Goal: Navigation & Orientation: Find specific page/section

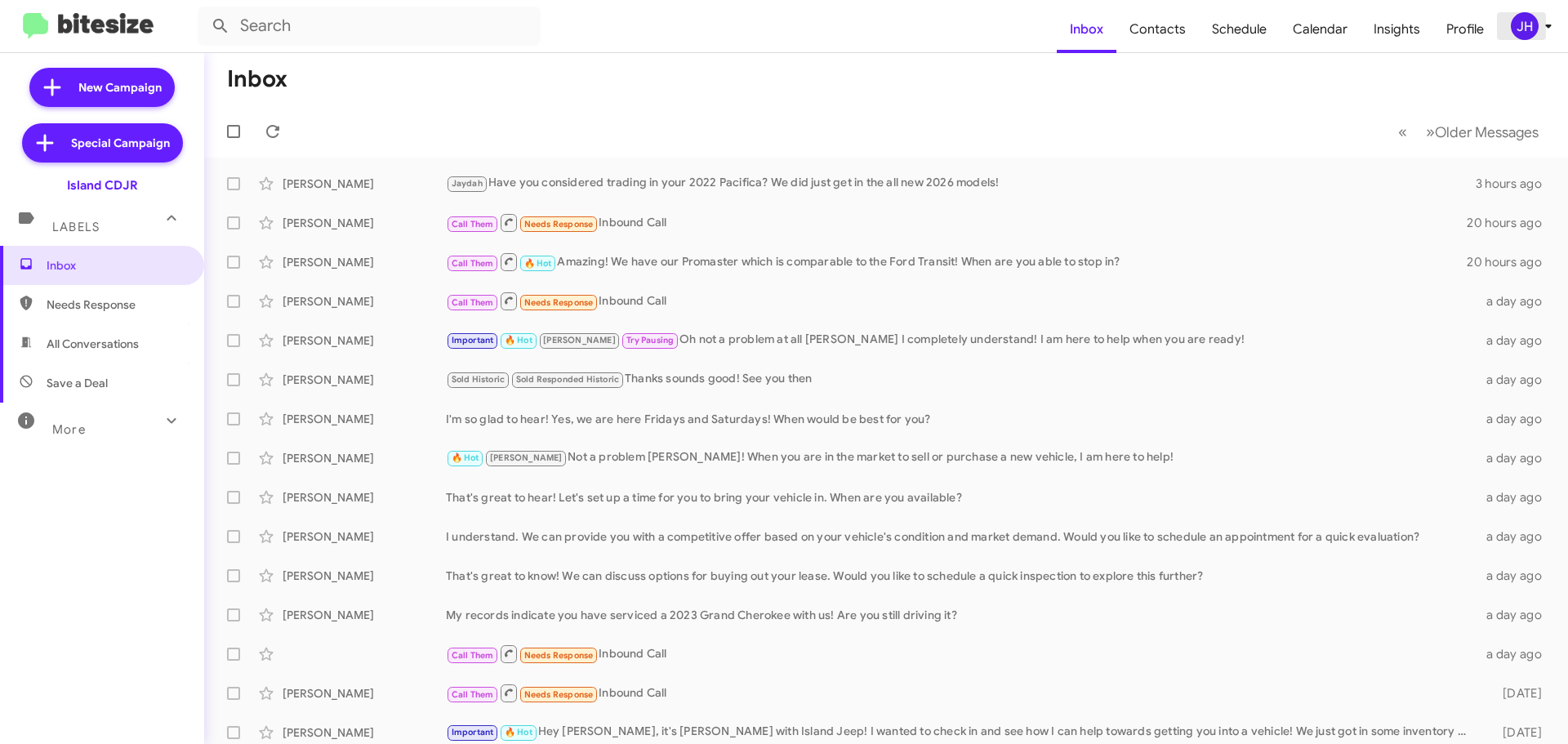
click at [1536, 22] on div "JH" at bounding box center [1525, 26] width 28 height 28
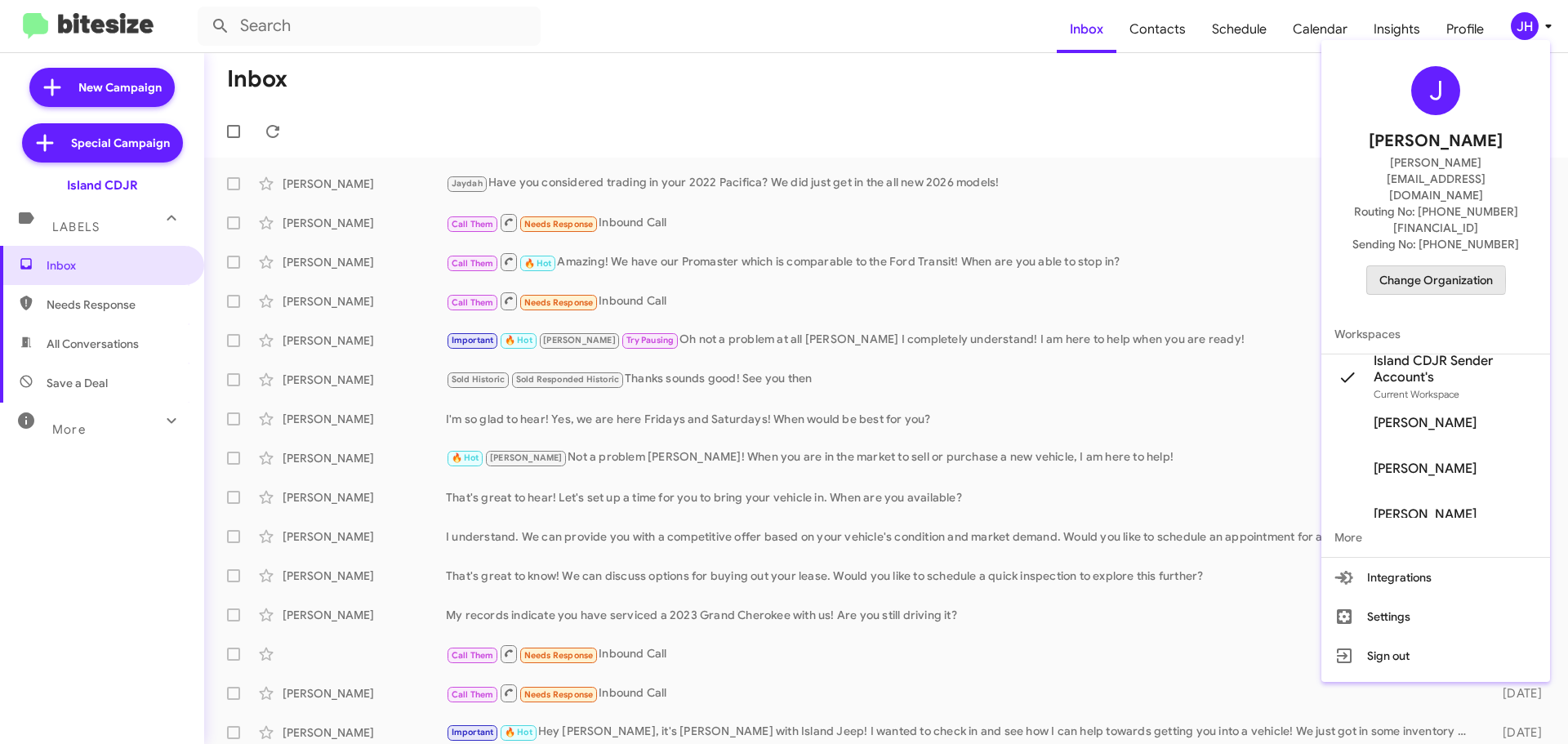
click at [1416, 266] on span "Change Organization" at bounding box center [1437, 280] width 114 height 28
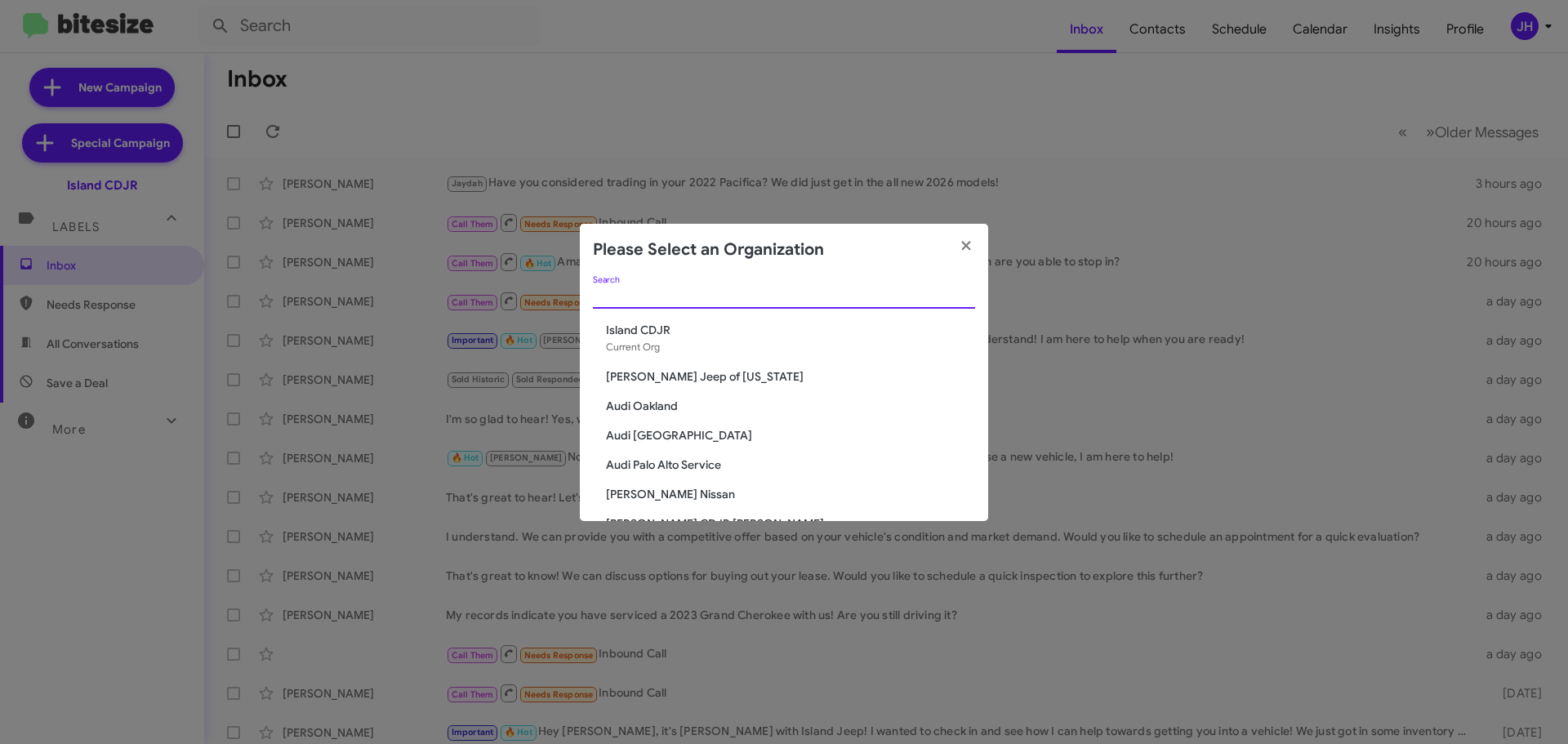
click at [681, 296] on input "Search" at bounding box center [784, 296] width 383 height 13
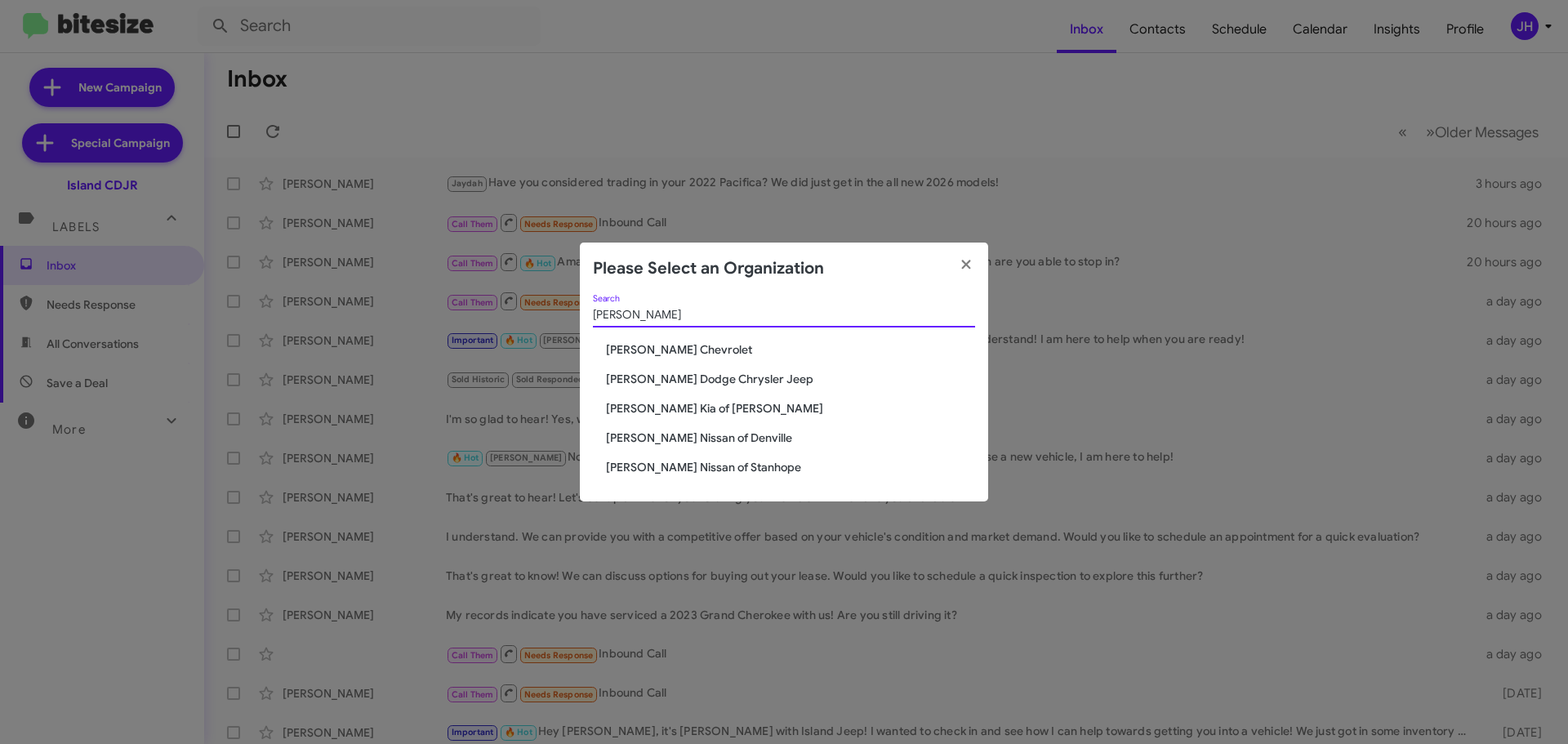
type input "nielsen"
click at [669, 381] on span "[PERSON_NAME] Dodge Chrysler Jeep" at bounding box center [791, 379] width 370 height 16
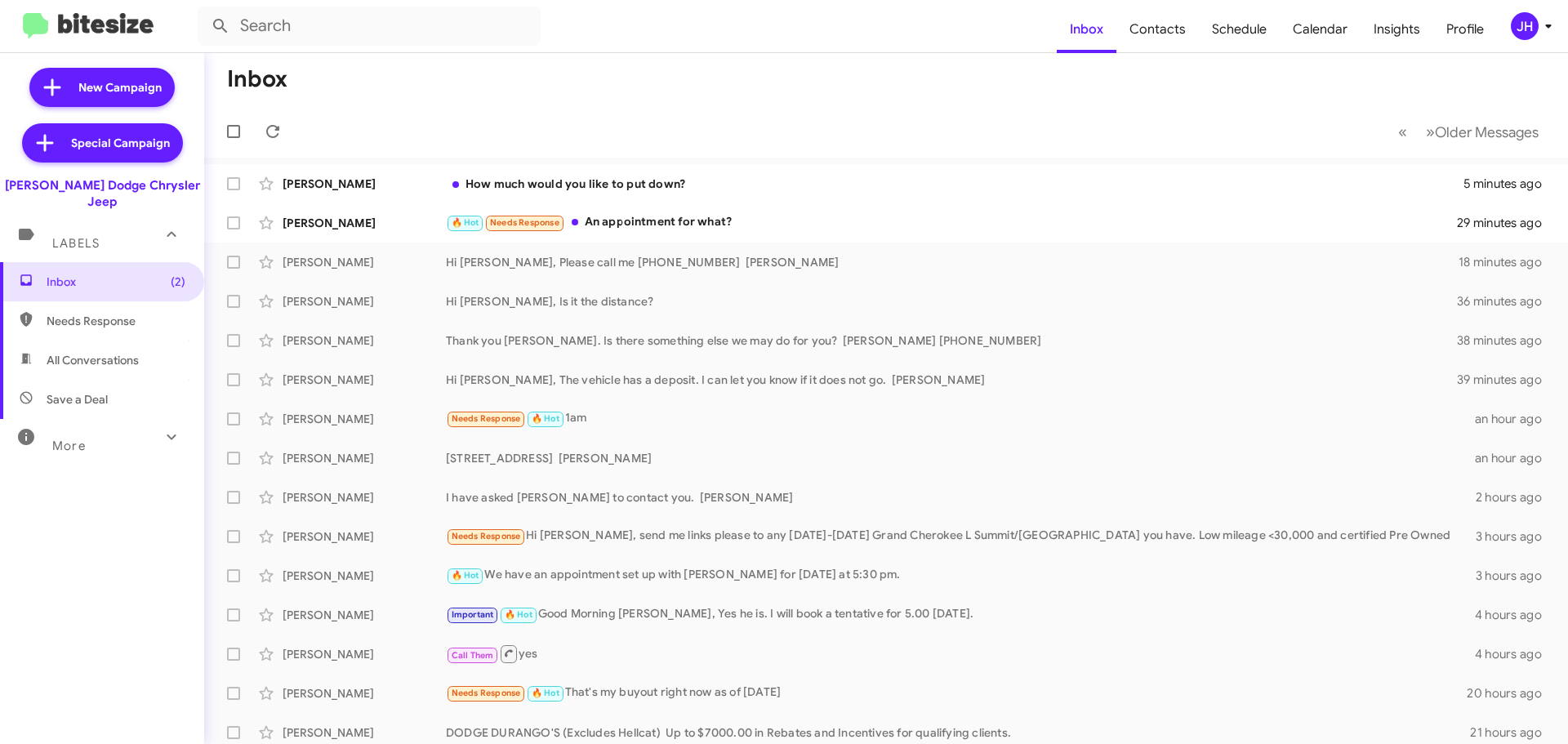
click at [1520, 41] on mat-toolbar "Inbox Contacts Schedule Calendar Insights Profile [PERSON_NAME]" at bounding box center [784, 26] width 1568 height 53
click at [1535, 25] on div "JH" at bounding box center [1525, 26] width 28 height 28
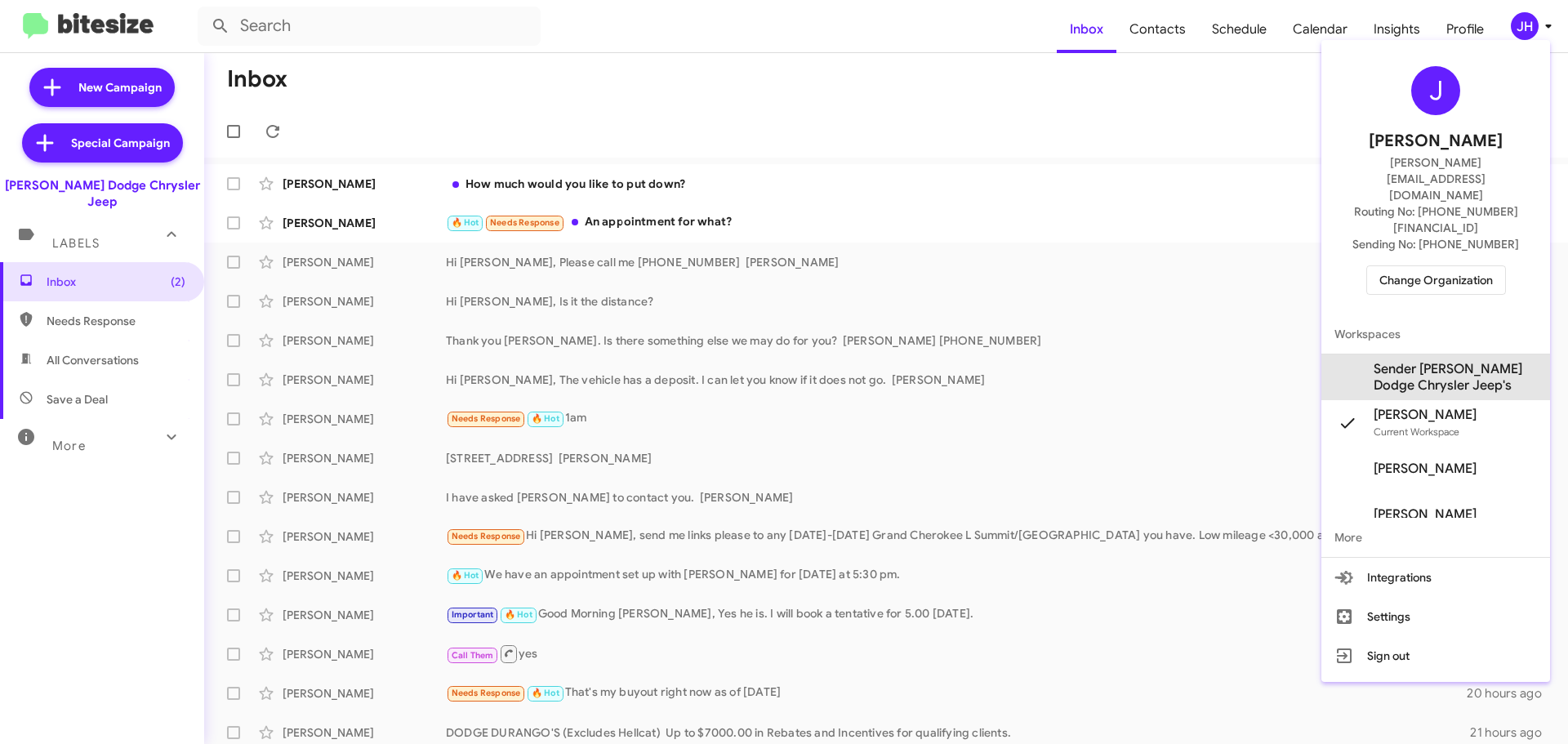
click at [1457, 361] on span "Sender [PERSON_NAME] Dodge Chrysler Jeep's" at bounding box center [1455, 377] width 163 height 33
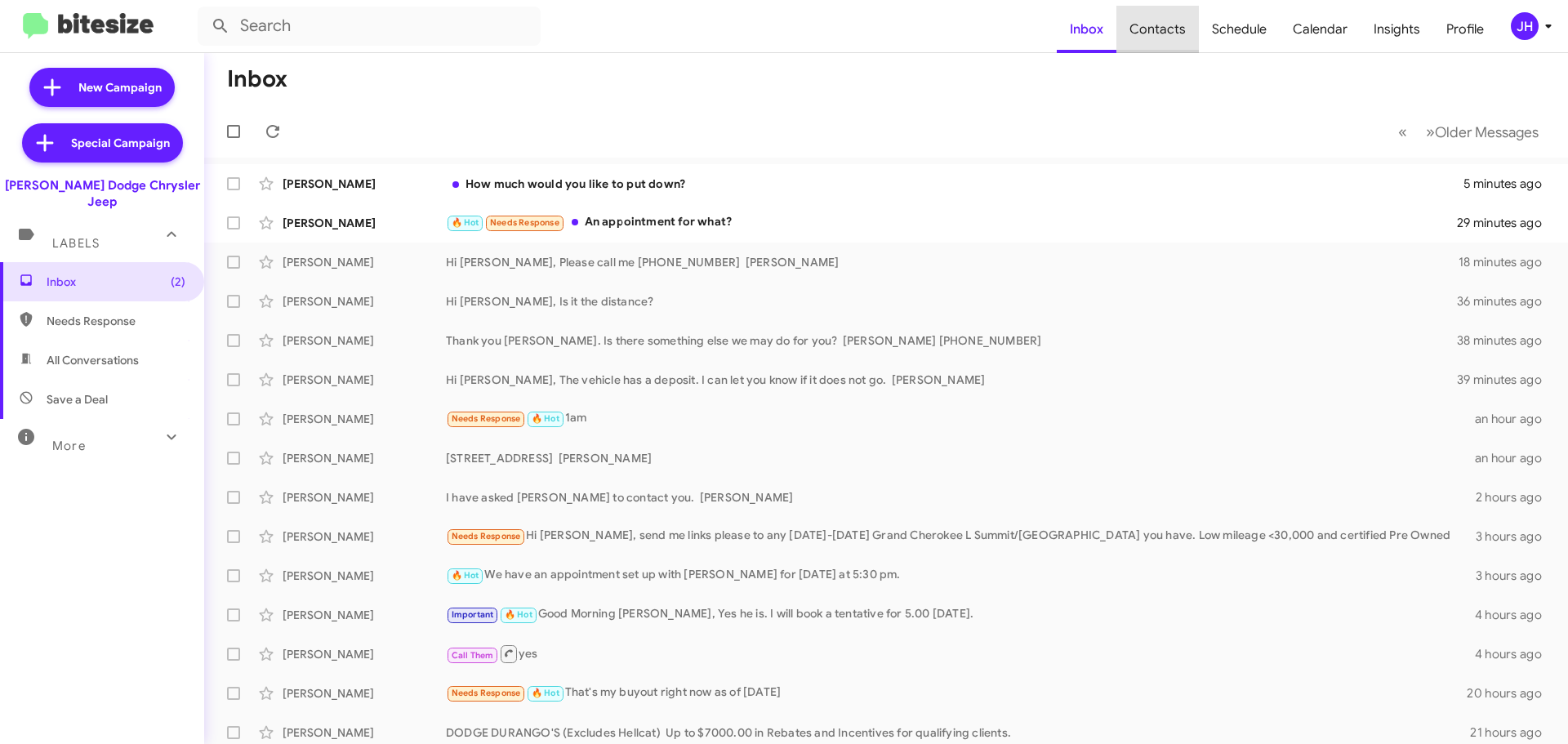
click at [1180, 38] on span "Contacts" at bounding box center [1158, 29] width 83 height 47
type input "in:groups"
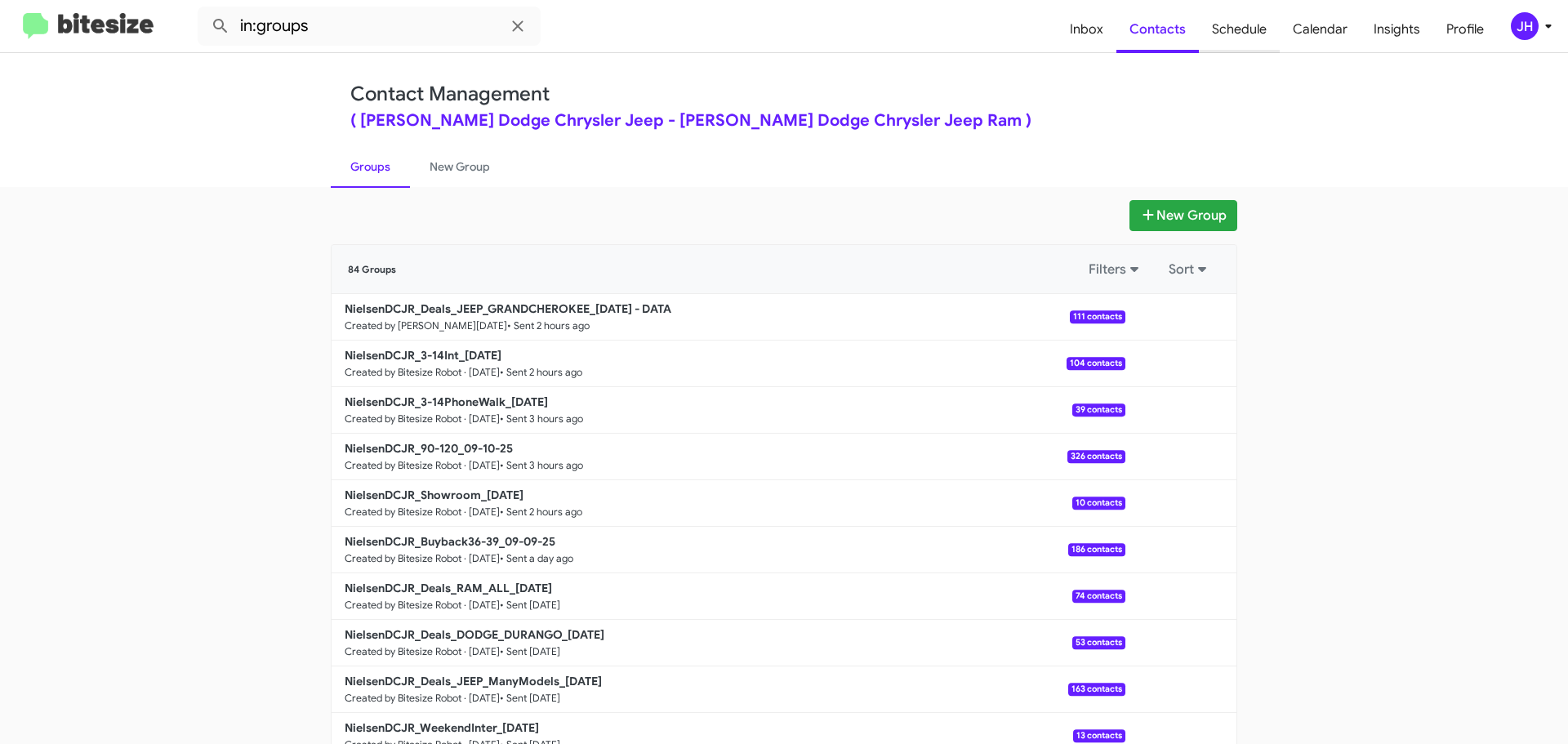
click at [1224, 34] on span "Schedule" at bounding box center [1240, 29] width 81 height 47
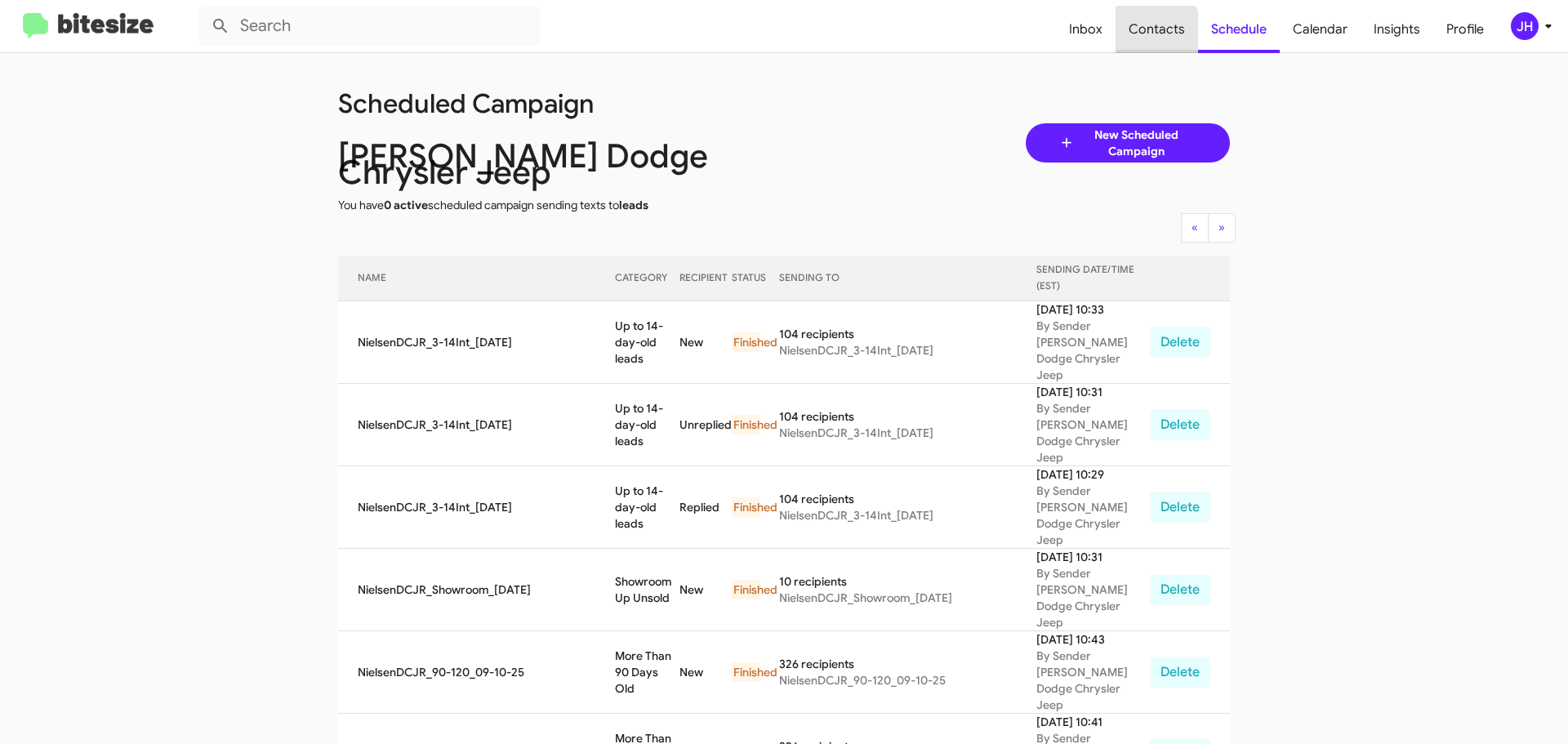
click at [1137, 39] on span "Contacts" at bounding box center [1157, 29] width 83 height 47
type input "in:groups"
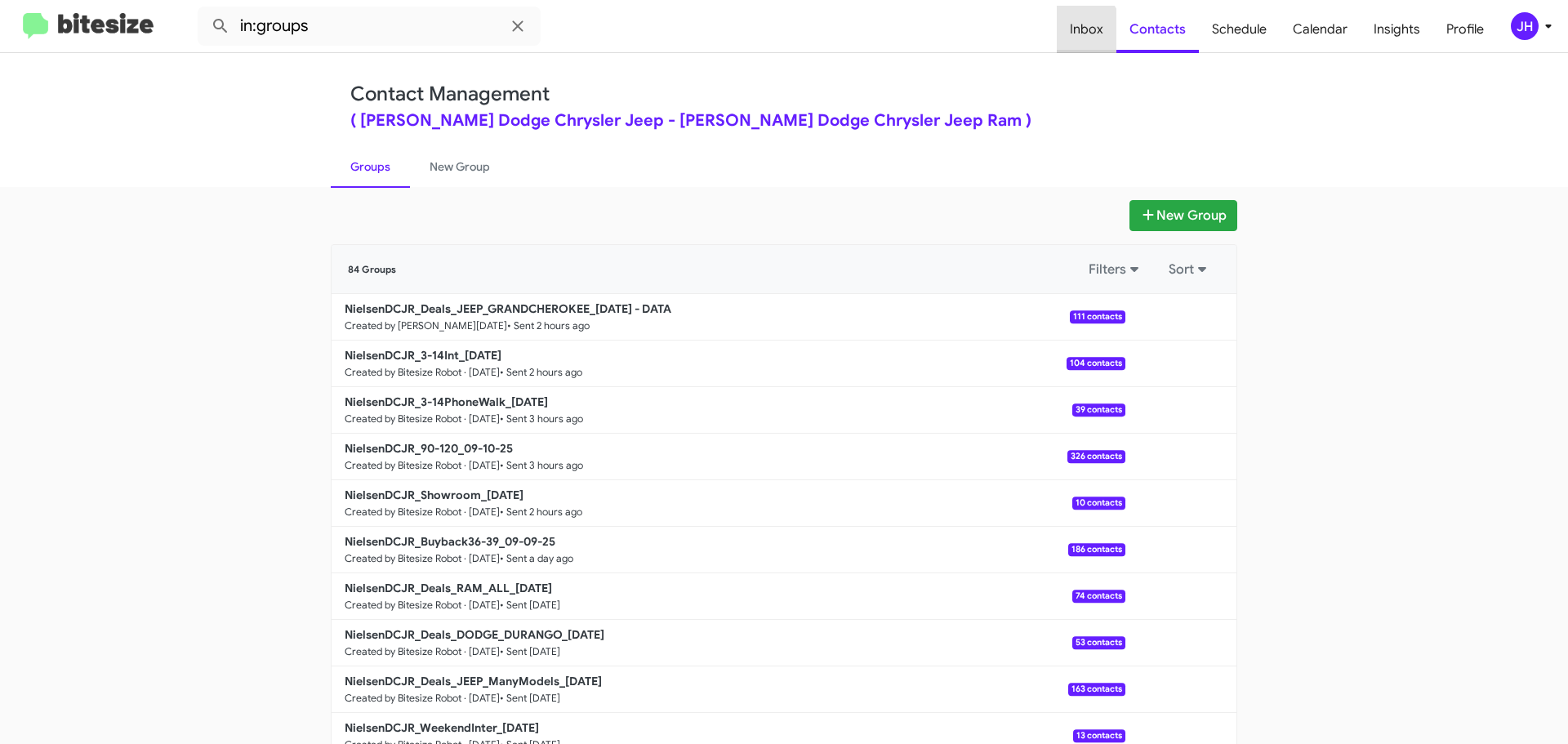
click at [1078, 35] on span "Inbox" at bounding box center [1086, 29] width 60 height 47
